Goal: Find specific page/section: Find specific page/section

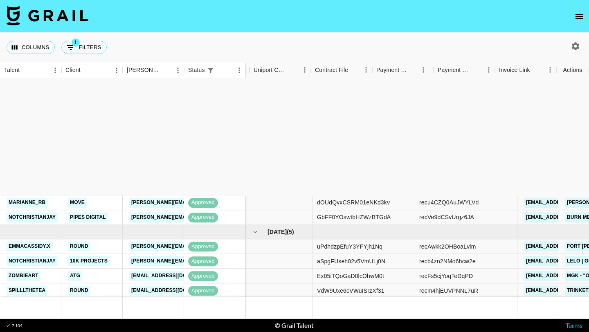
scroll to position [155, 1148]
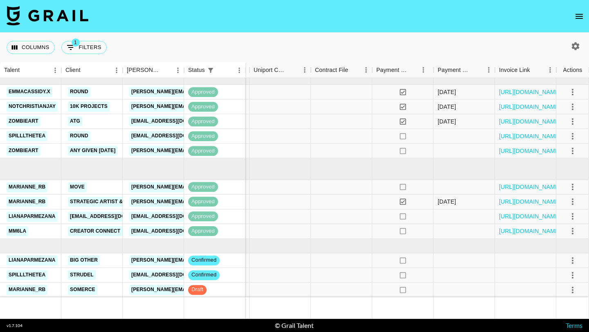
click at [578, 5] on nav at bounding box center [294, 16] width 589 height 33
click at [578, 16] on icon "open drawer" at bounding box center [579, 16] width 7 height 5
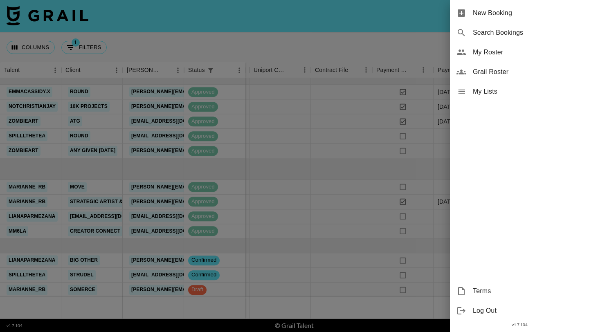
click at [480, 74] on span "Grail Roster" at bounding box center [528, 72] width 110 height 10
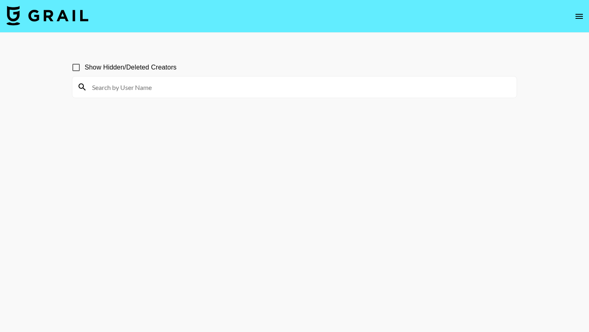
click at [115, 90] on input at bounding box center [299, 87] width 425 height 13
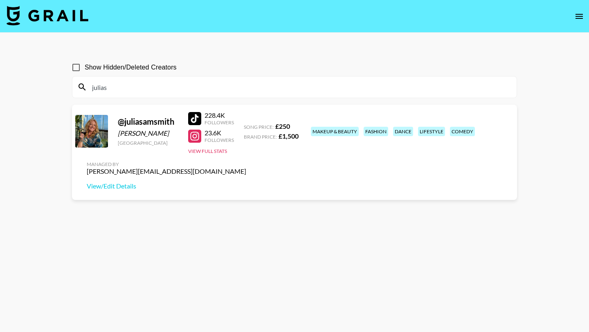
type input "julias"
drag, startPoint x: 441, startPoint y: 127, endPoint x: 508, endPoint y: 128, distance: 66.3
click at [253, 155] on div "Managed By [PERSON_NAME][EMAIL_ADDRESS][DOMAIN_NAME] View/Edit Details" at bounding box center [166, 176] width 173 height 42
copy div "[PERSON_NAME][EMAIL_ADDRESS][DOMAIN_NAME]"
click at [68, 20] on img at bounding box center [48, 16] width 82 height 20
